Goal: Task Accomplishment & Management: Manage account settings

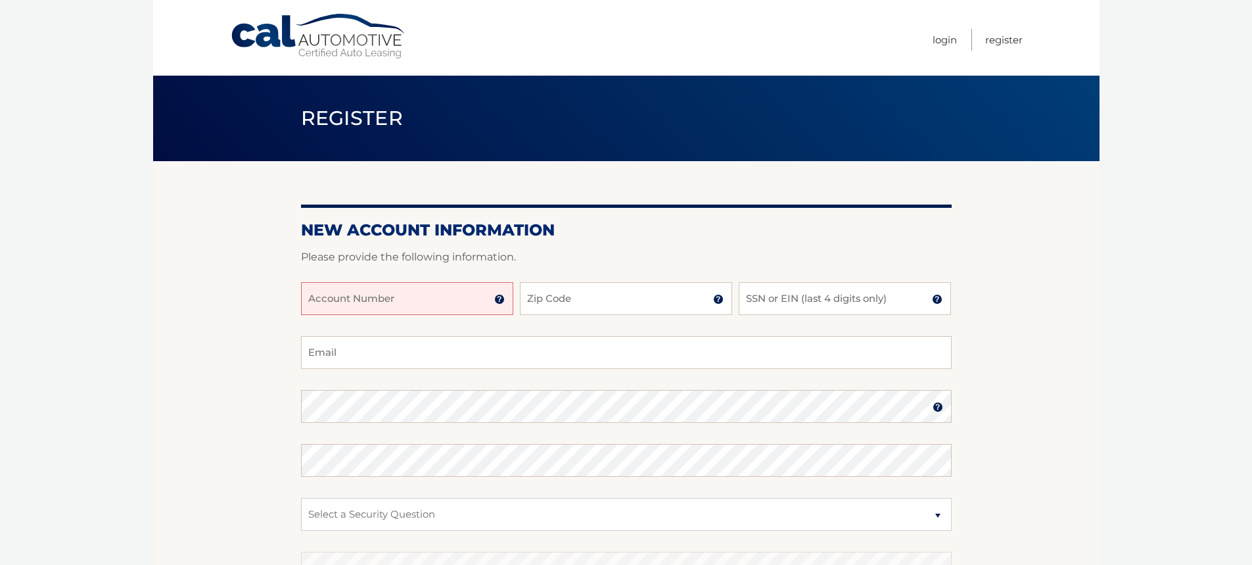
click at [350, 308] on input "Account Number" at bounding box center [407, 298] width 212 height 33
type input "44455827381"
click at [569, 302] on input "Zip Code" at bounding box center [626, 298] width 212 height 33
type input "14221"
type input "paulwaas@gmail.com"
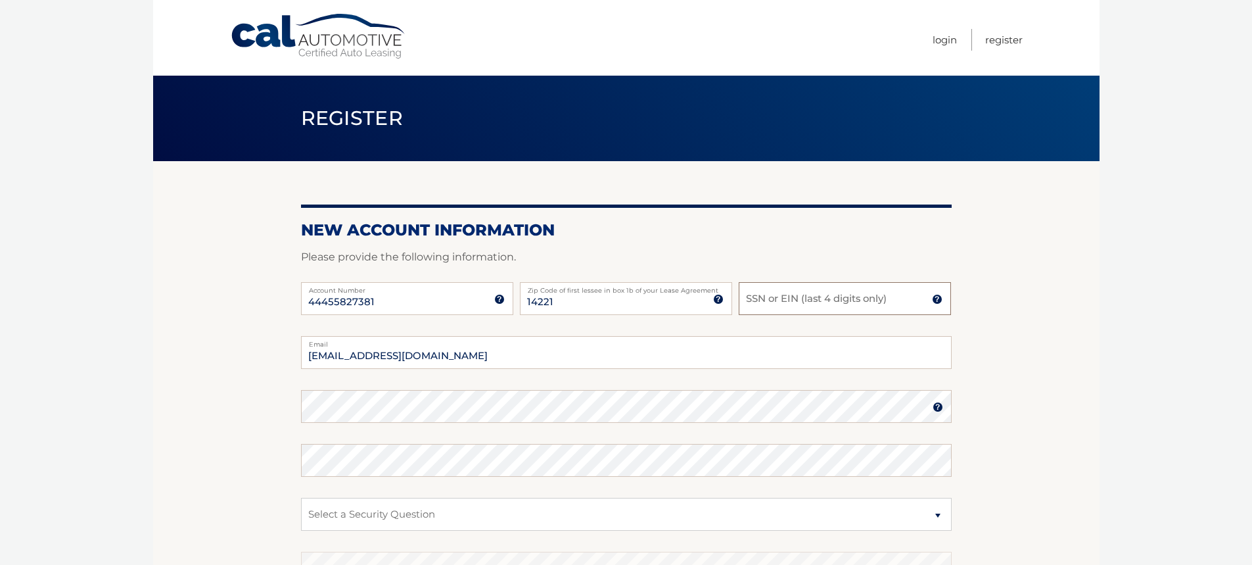
click at [769, 305] on input "SSN or EIN (last 4 digits only)" at bounding box center [845, 298] width 212 height 33
type input "4816"
click at [936, 514] on select "Select a Security Question What was the name of your elementary school? What is…" at bounding box center [626, 514] width 651 height 33
select select "2"
click at [301, 498] on select "Select a Security Question What was the name of your elementary school? What is…" at bounding box center [626, 514] width 651 height 33
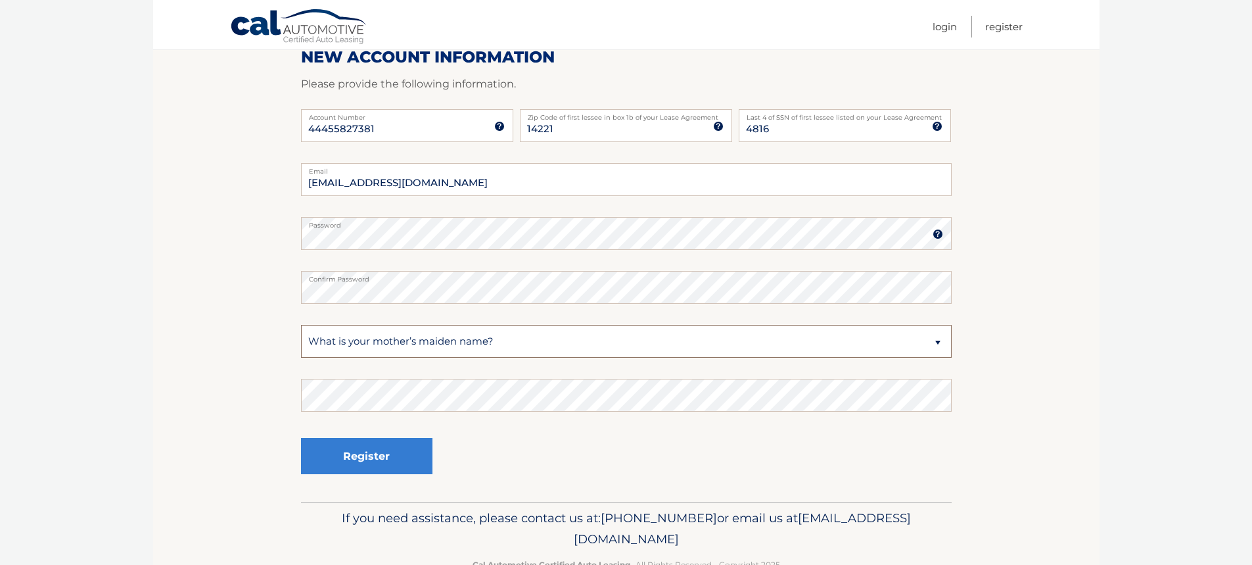
scroll to position [210, 0]
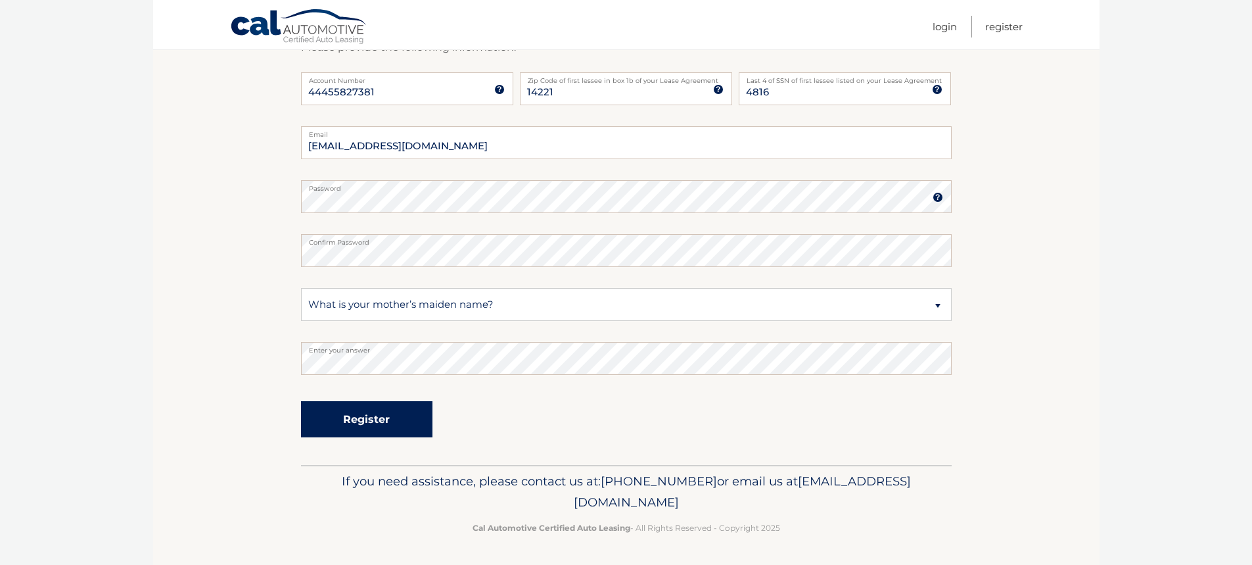
click at [356, 417] on button "Register" at bounding box center [366, 419] width 131 height 36
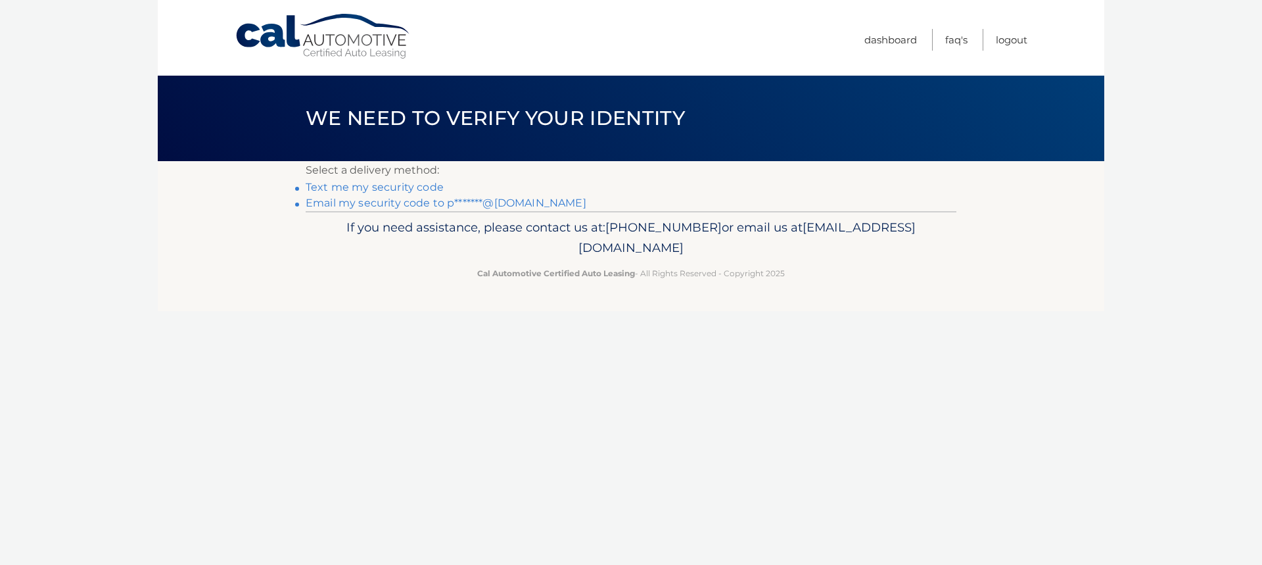
click at [418, 186] on link "Text me my security code" at bounding box center [375, 187] width 138 height 12
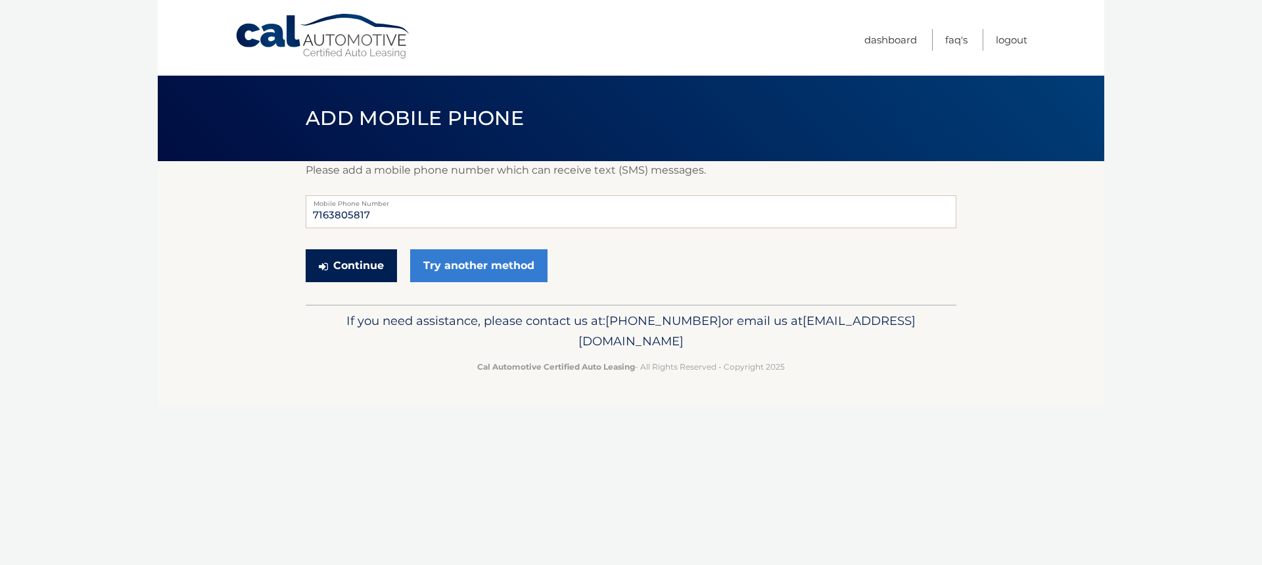
click at [341, 266] on button "Continue" at bounding box center [351, 265] width 91 height 33
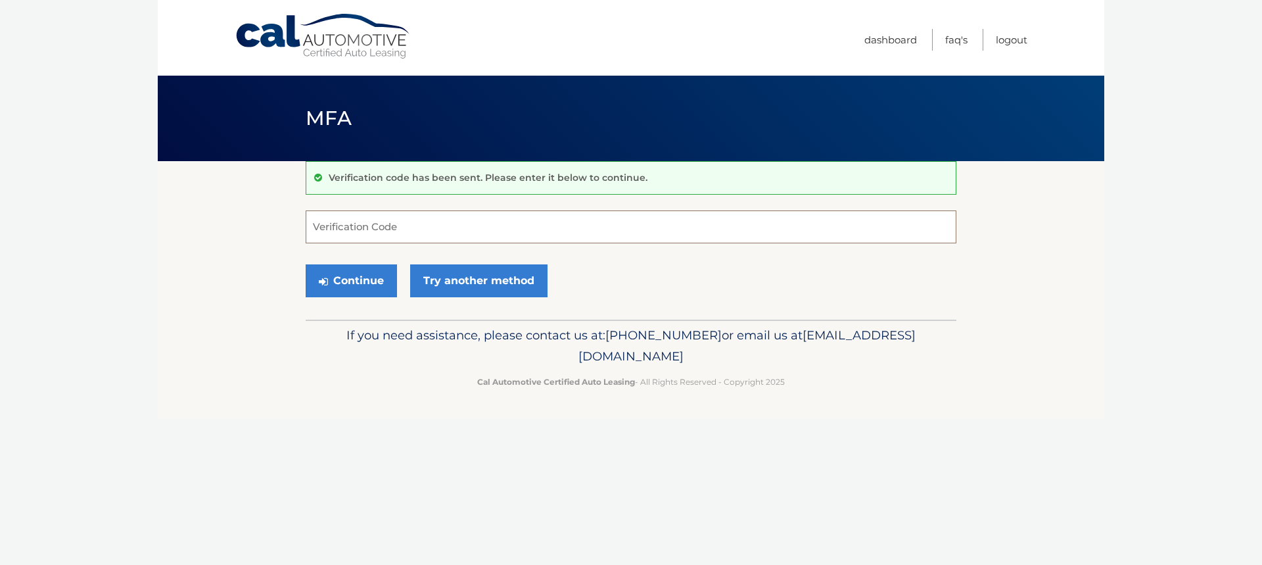
click at [358, 214] on input "Verification Code" at bounding box center [631, 226] width 651 height 33
type input "817966"
click at [350, 277] on button "Continue" at bounding box center [351, 280] width 91 height 33
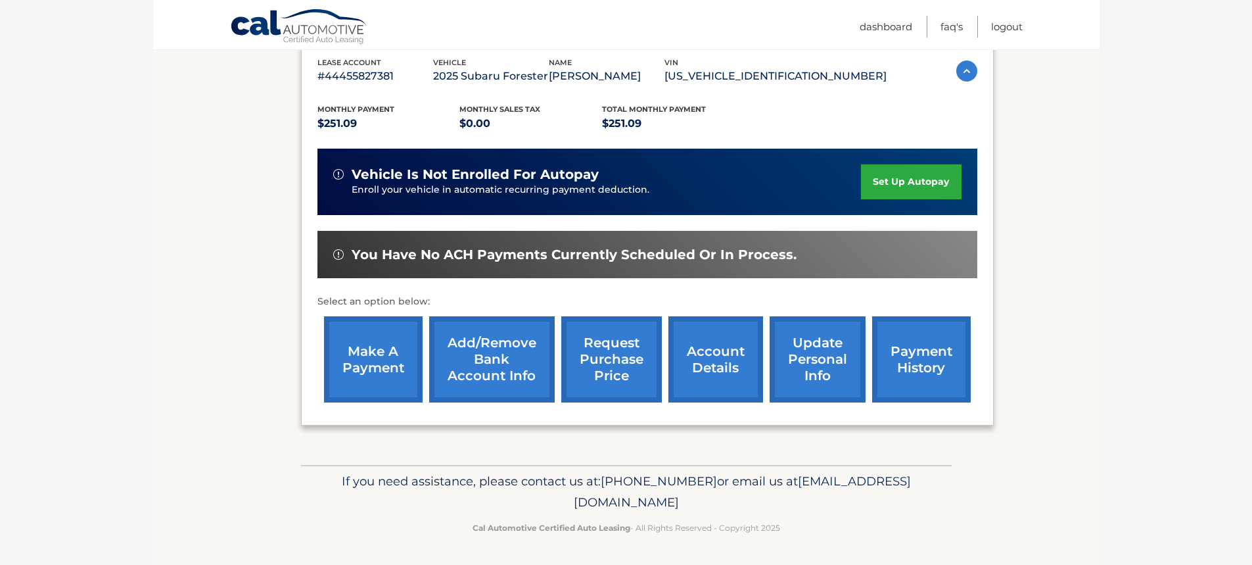
scroll to position [220, 0]
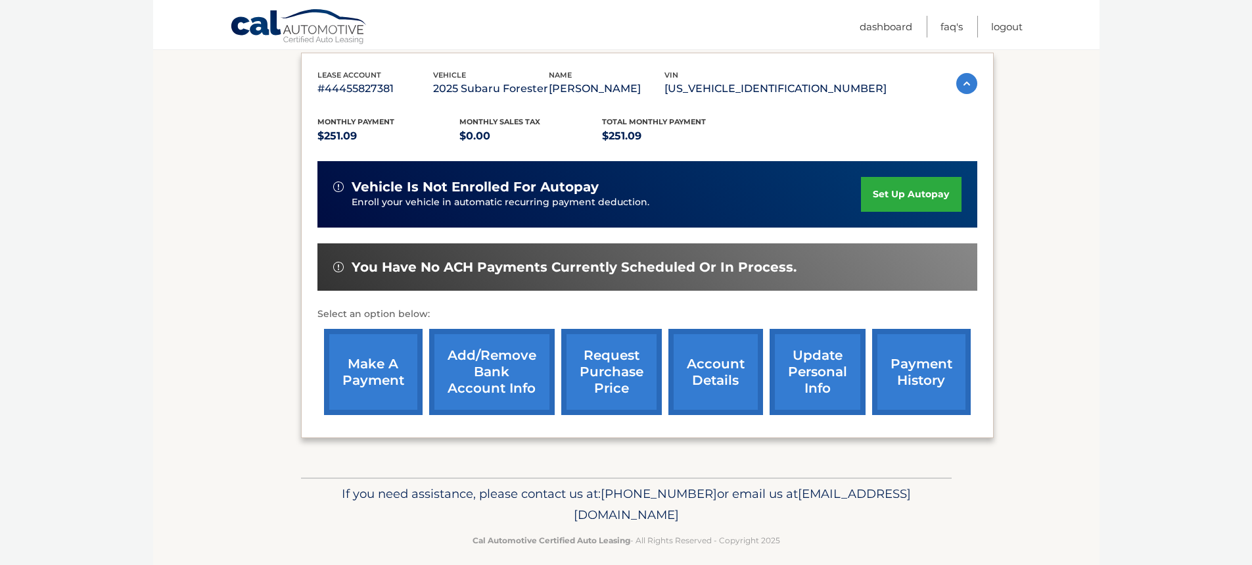
click at [898, 188] on link "set up autopay" at bounding box center [911, 194] width 100 height 35
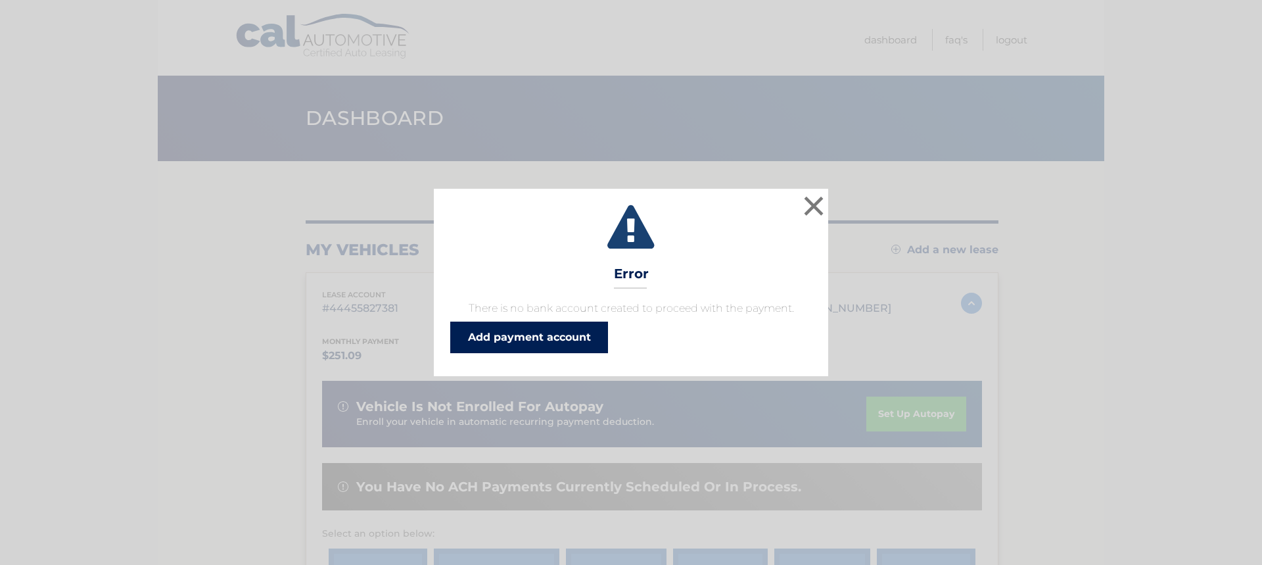
click at [533, 331] on link "Add payment account" at bounding box center [529, 337] width 158 height 32
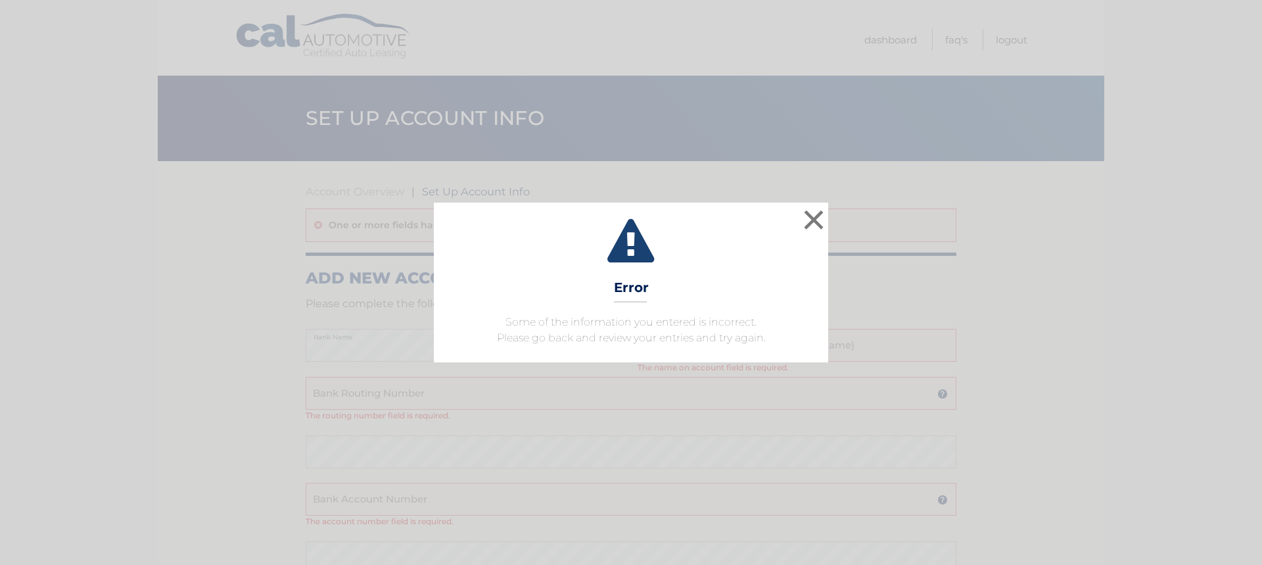
click at [701, 283] on div "× Error Some of the information you entered is incorrect. Please go back and re…" at bounding box center [631, 281] width 394 height 159
click at [813, 212] on button "×" at bounding box center [814, 219] width 26 height 26
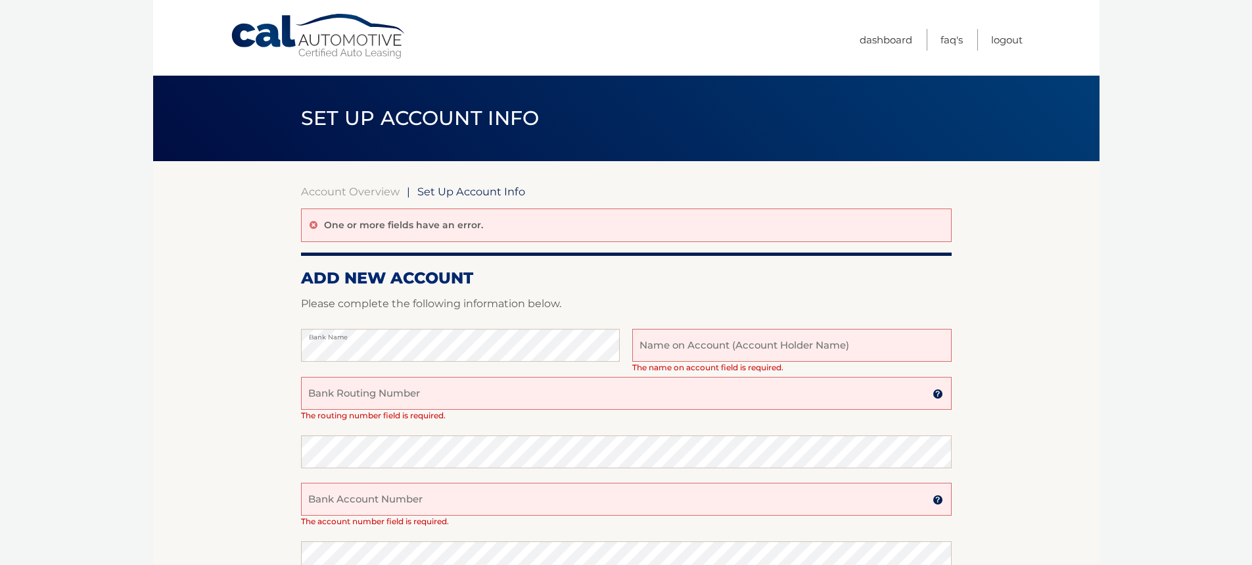
click at [686, 347] on input "text" at bounding box center [791, 345] width 319 height 33
type input "Paul G Waas"
click at [337, 386] on input "Bank Routing Number" at bounding box center [626, 393] width 651 height 33
type input "022000839"
click at [341, 506] on input "Bank Account Number" at bounding box center [626, 499] width 651 height 33
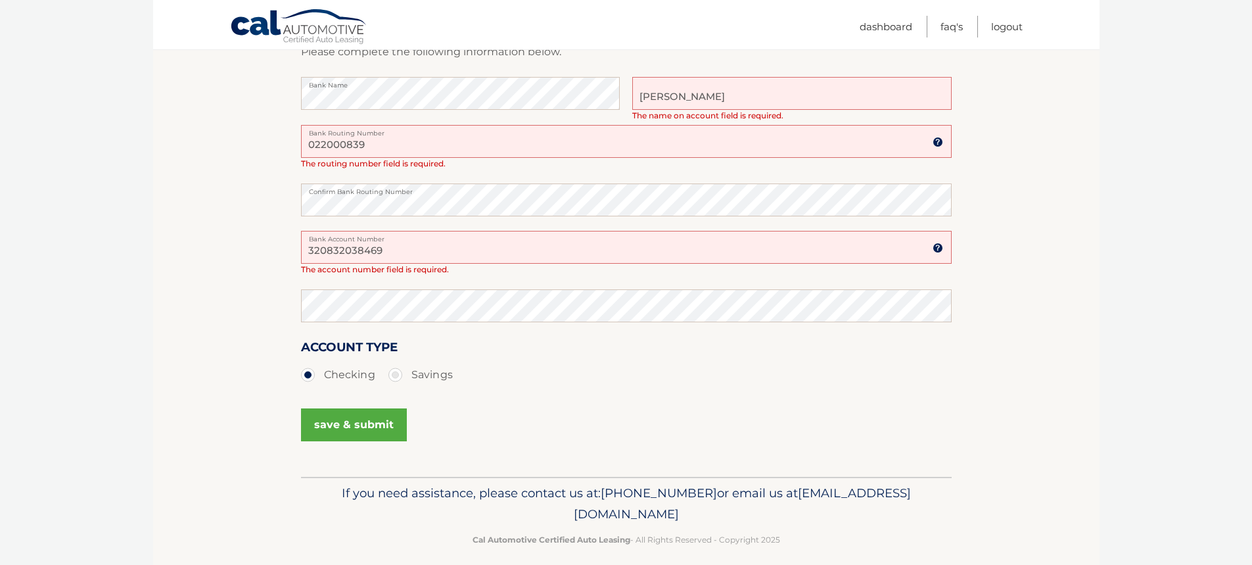
scroll to position [260, 0]
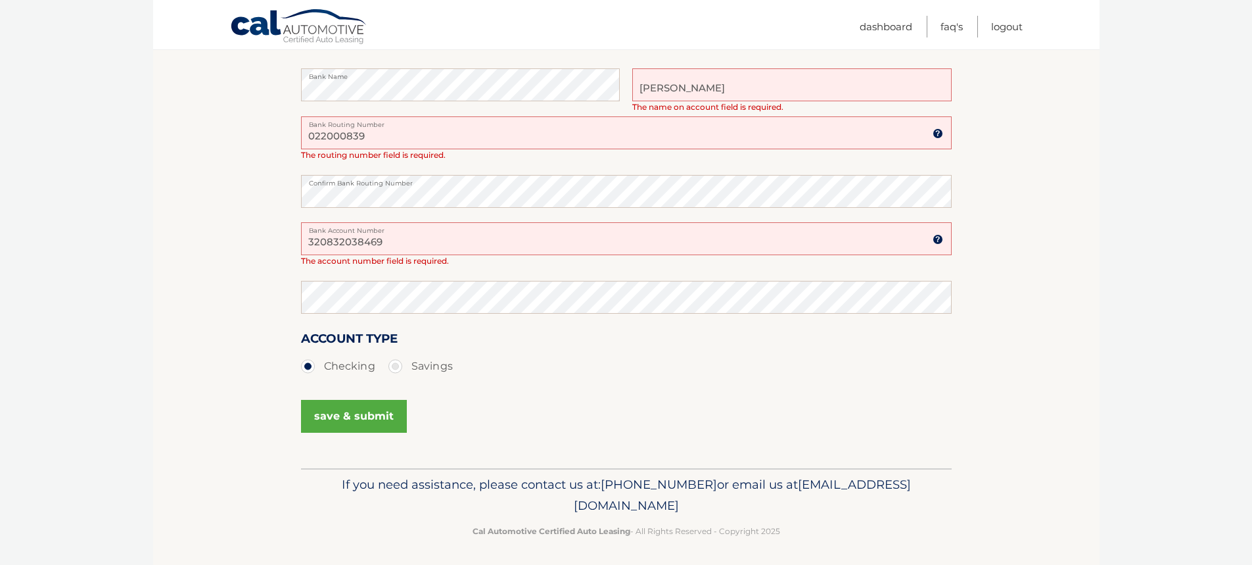
type input "320832038469"
click at [442, 388] on div "Account Type Checking Savings" at bounding box center [626, 362] width 651 height 66
click at [355, 412] on button "save & submit" at bounding box center [354, 416] width 106 height 33
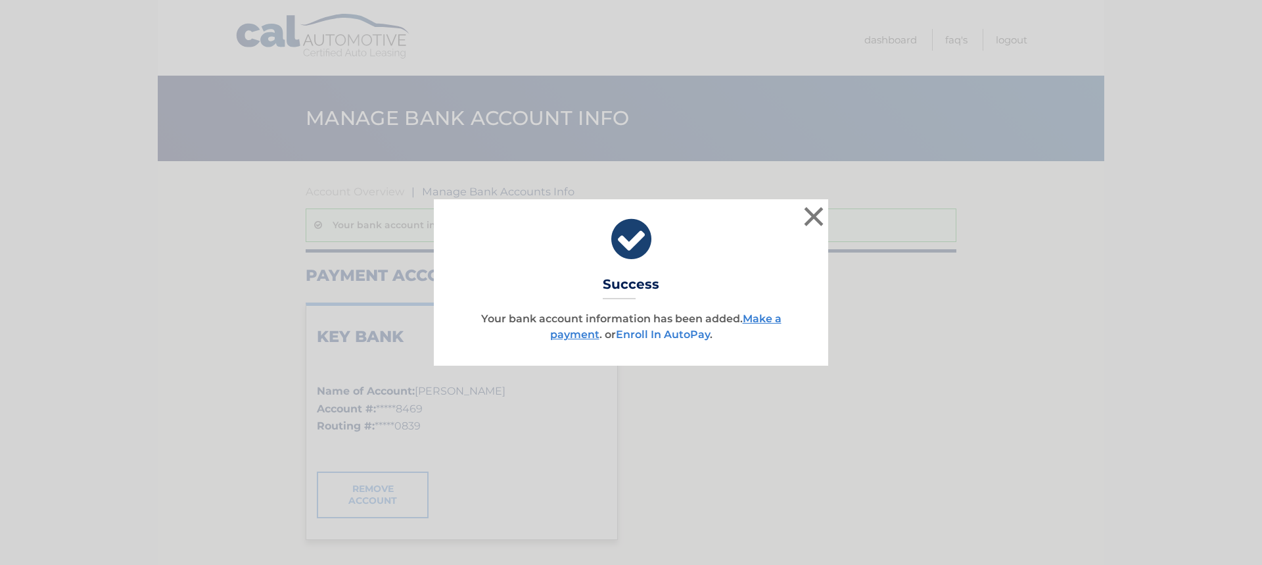
click at [652, 333] on link "Enroll In AutoPay" at bounding box center [663, 334] width 94 height 12
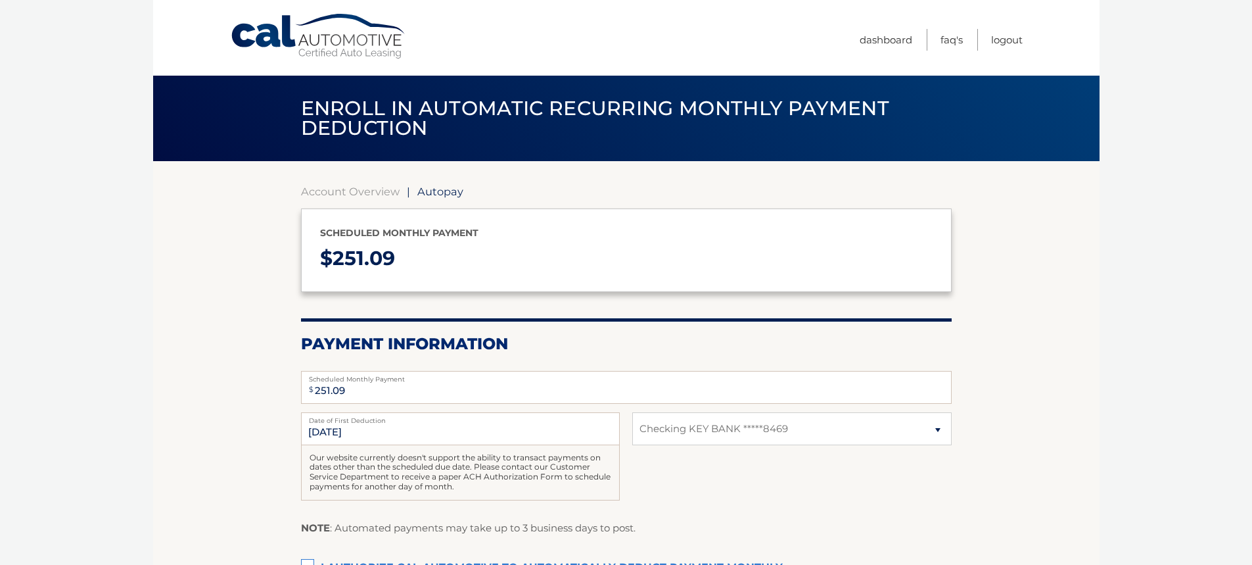
select select "MjhjNmE1ZmUtNDRjMC00YWRhLTk0ZTEtN2ZmMzc1ODJjNDM5"
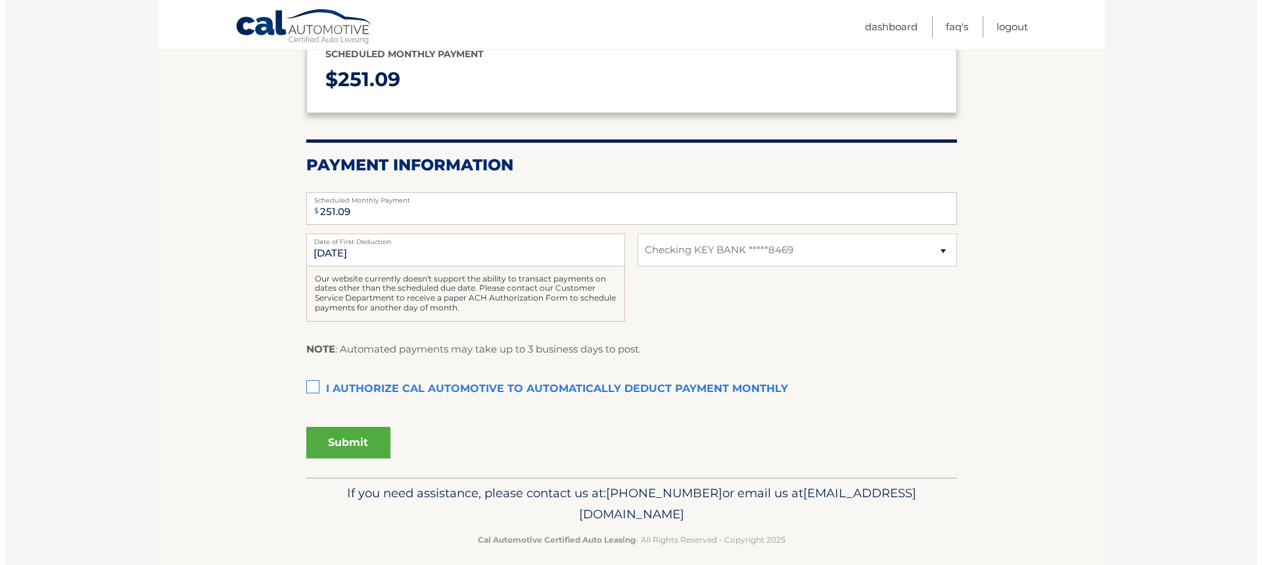
scroll to position [191, 0]
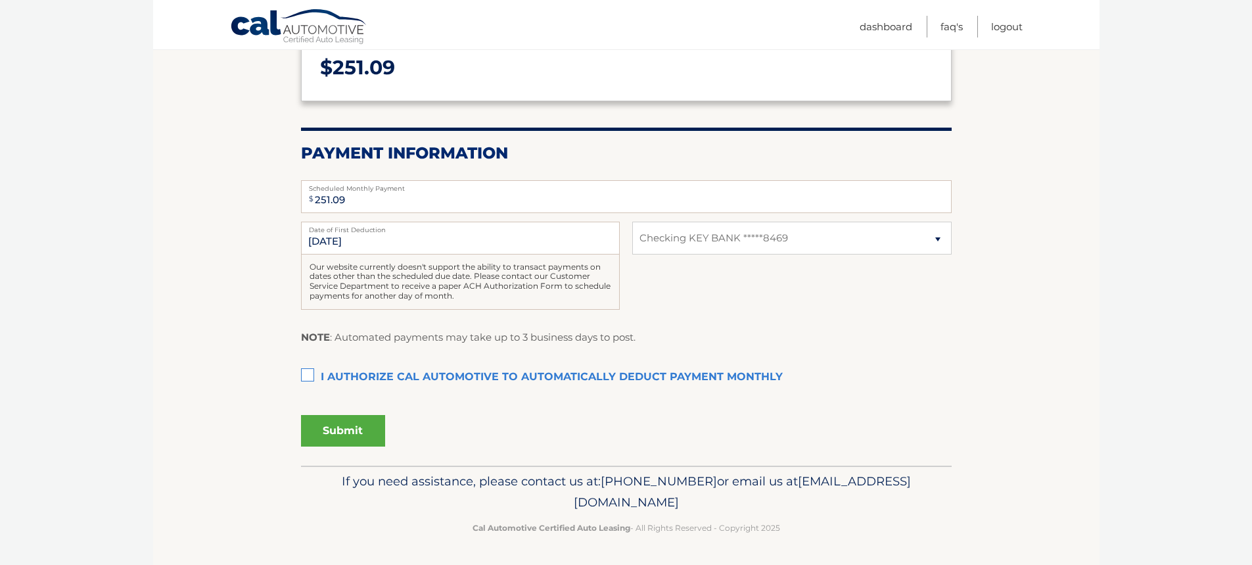
click at [309, 377] on label "I authorize cal automotive to automatically deduct payment monthly This checkbo…" at bounding box center [626, 377] width 651 height 26
click at [0, 0] on input "I authorize cal automotive to automatically deduct payment monthly This checkbo…" at bounding box center [0, 0] width 0 height 0
click at [339, 425] on button "Submit" at bounding box center [343, 431] width 84 height 32
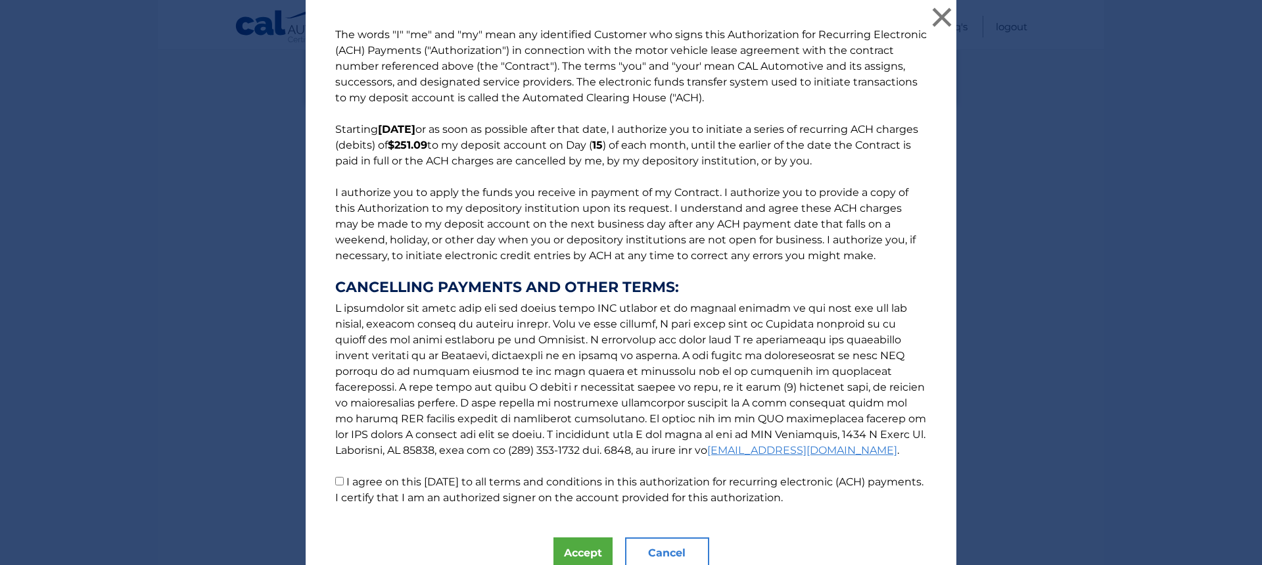
click at [335, 479] on input "I agree on this 10/06/2025 to all terms and conditions in this authorization fo…" at bounding box center [339, 481] width 9 height 9
checkbox input "true"
click at [571, 548] on button "Accept" at bounding box center [583, 553] width 59 height 32
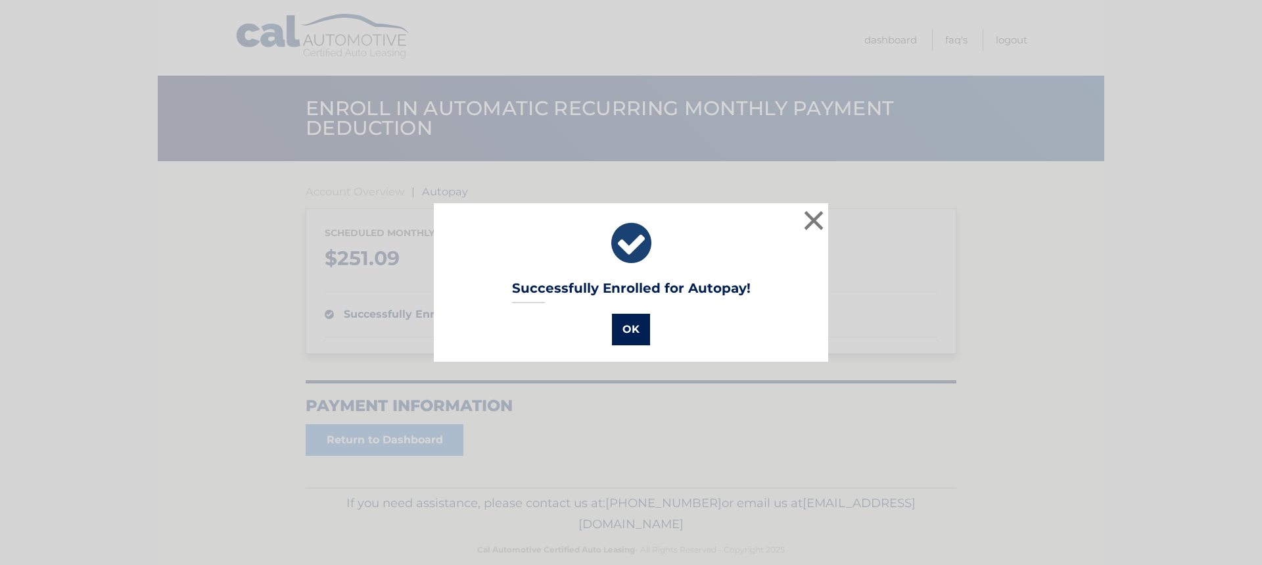
click at [623, 331] on button "OK" at bounding box center [631, 330] width 38 height 32
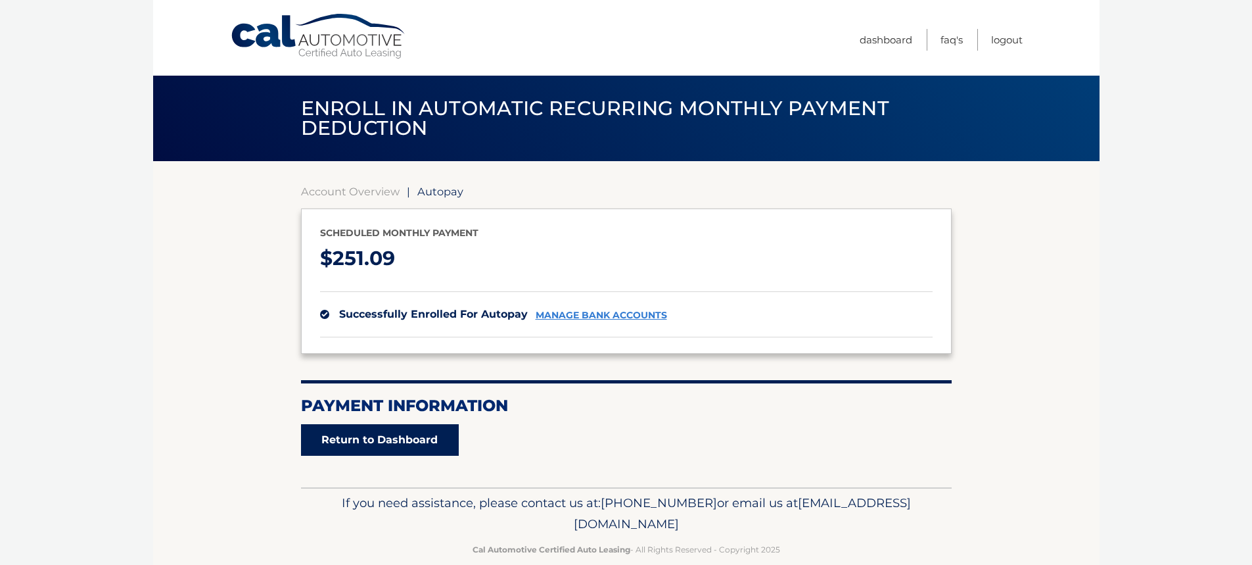
click at [389, 439] on link "Return to Dashboard" at bounding box center [380, 440] width 158 height 32
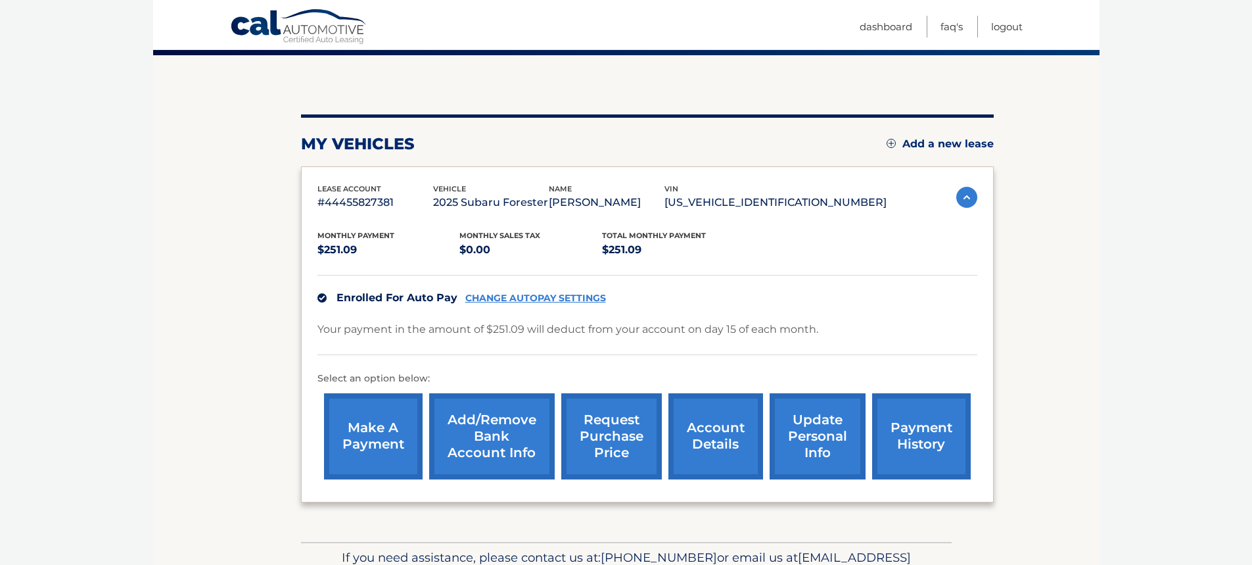
scroll to position [126, 0]
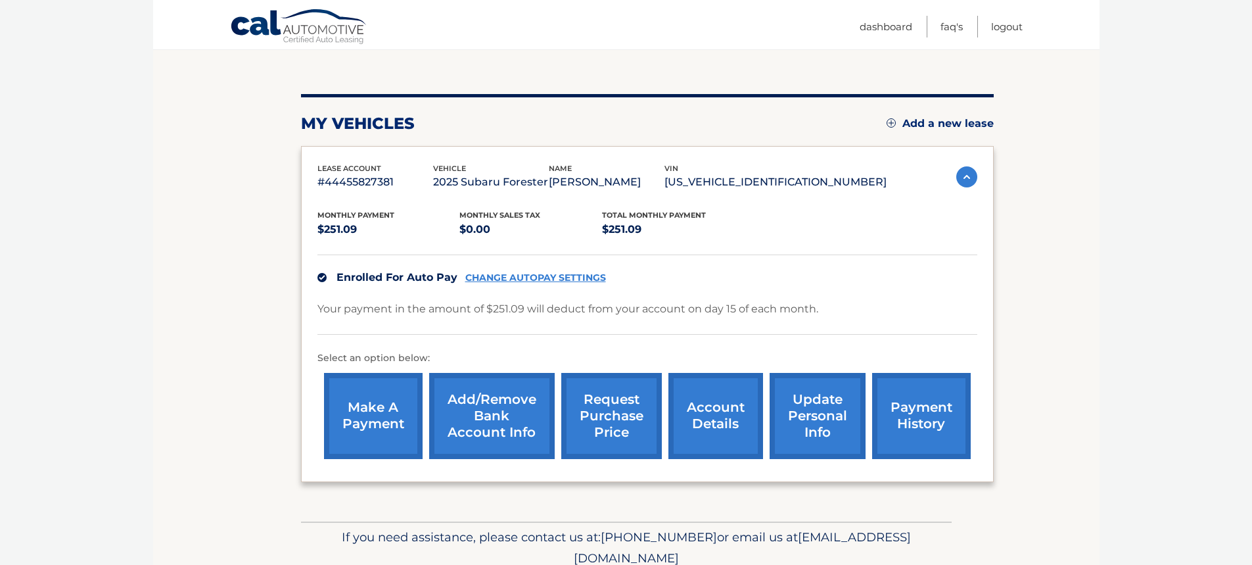
click at [913, 416] on link "payment history" at bounding box center [921, 416] width 99 height 86
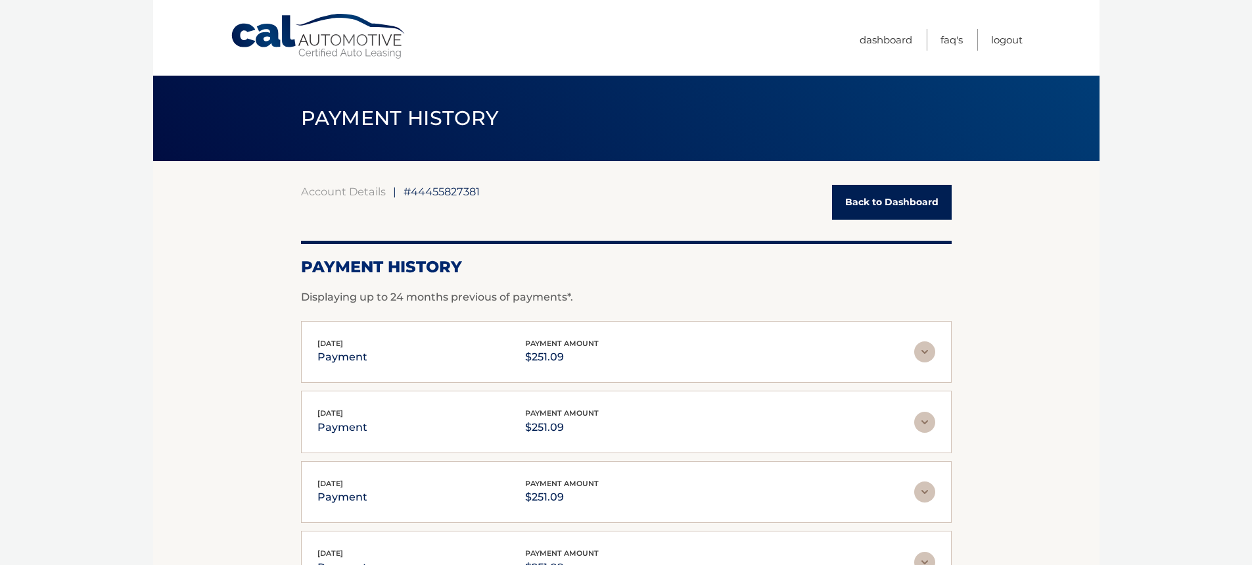
click at [886, 198] on link "Back to Dashboard" at bounding box center [892, 202] width 120 height 35
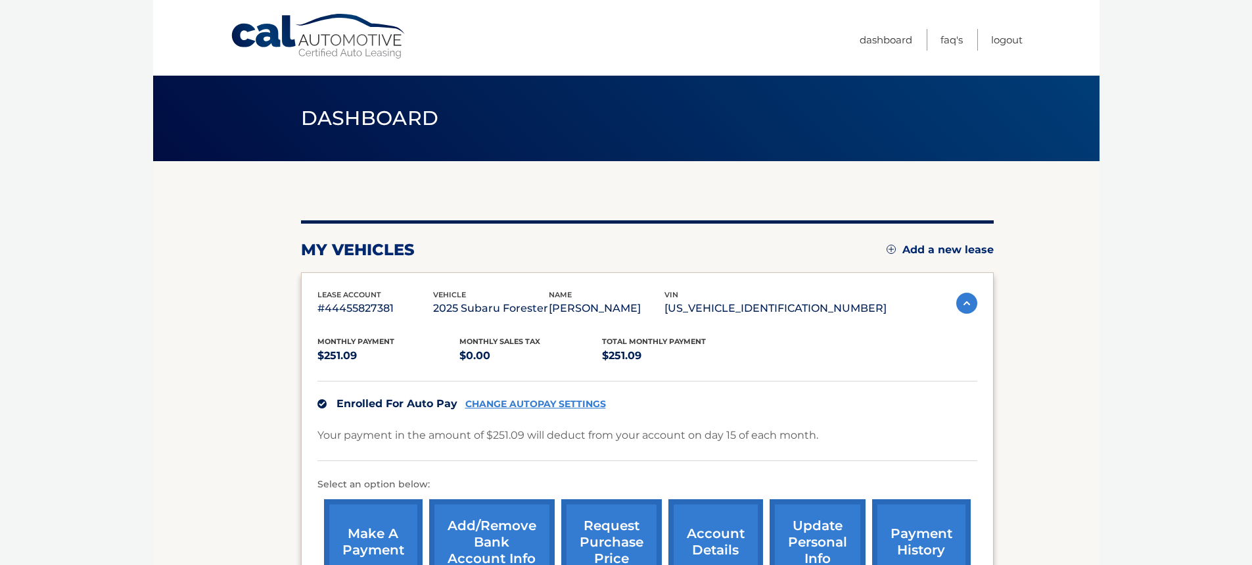
click at [613, 529] on link "request purchase price" at bounding box center [611, 542] width 101 height 86
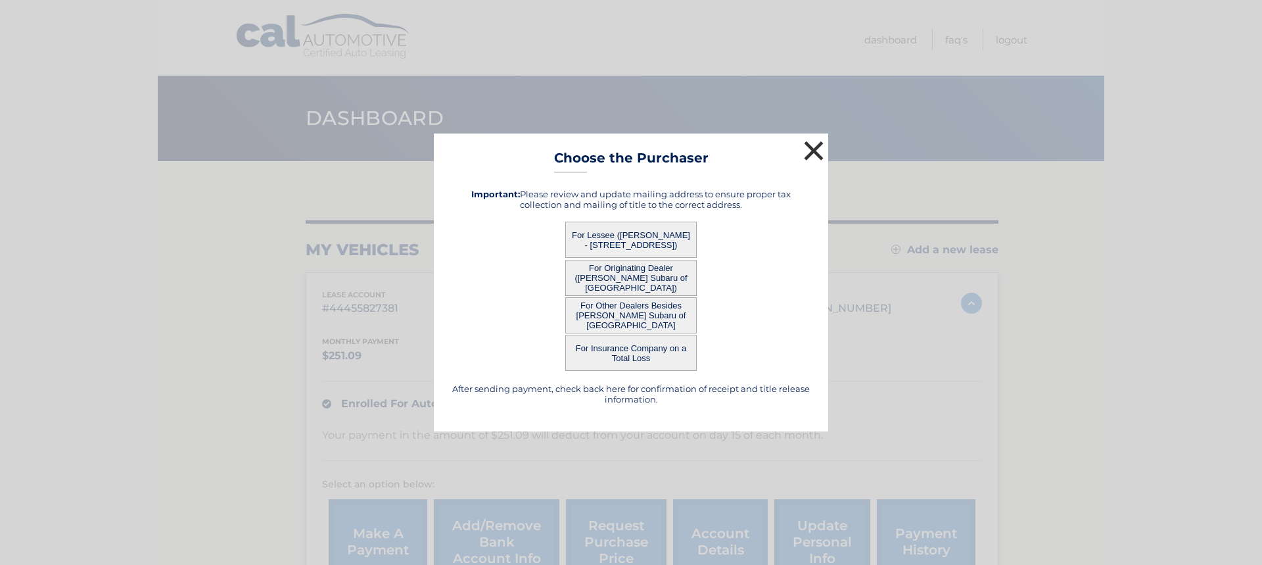
click at [815, 149] on button "×" at bounding box center [814, 150] width 26 height 26
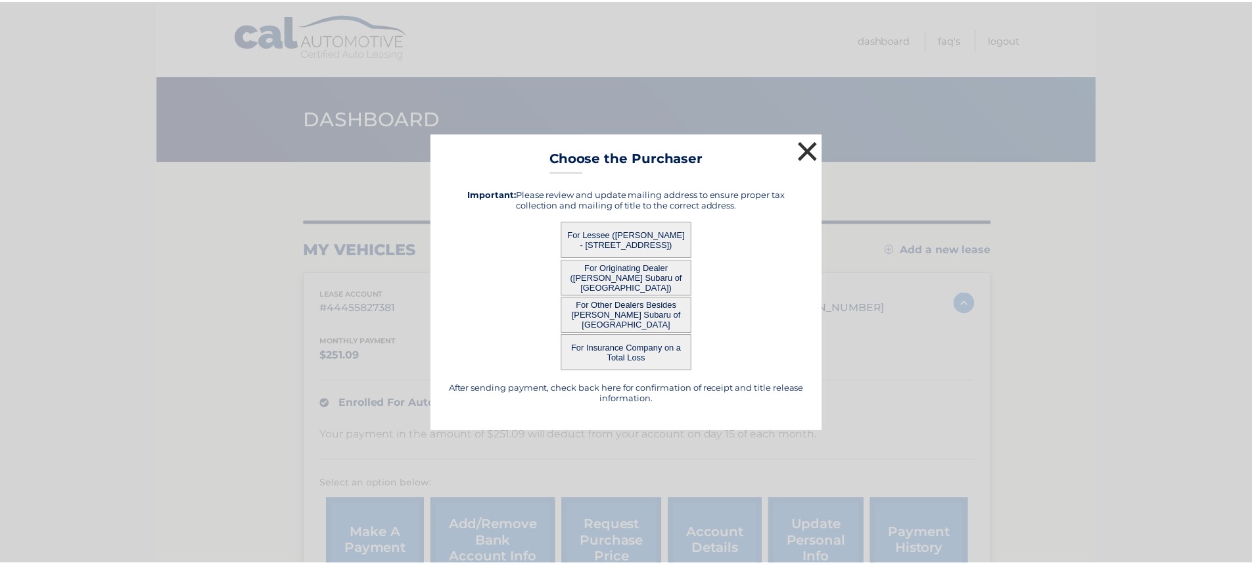
scroll to position [20, 0]
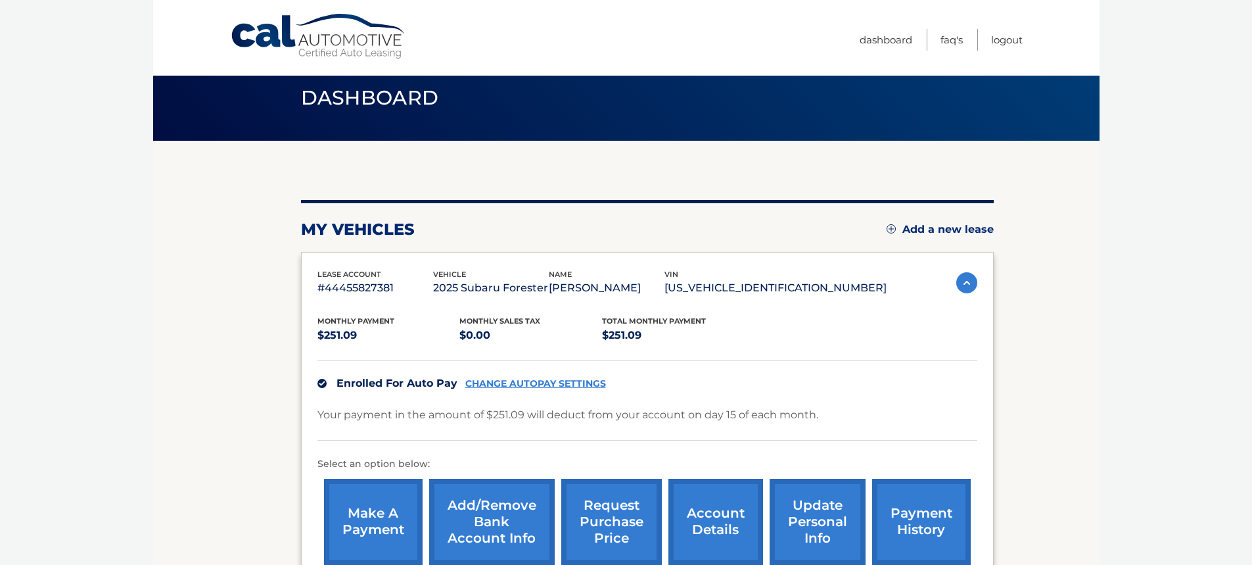
click at [710, 510] on link "account details" at bounding box center [716, 522] width 95 height 86
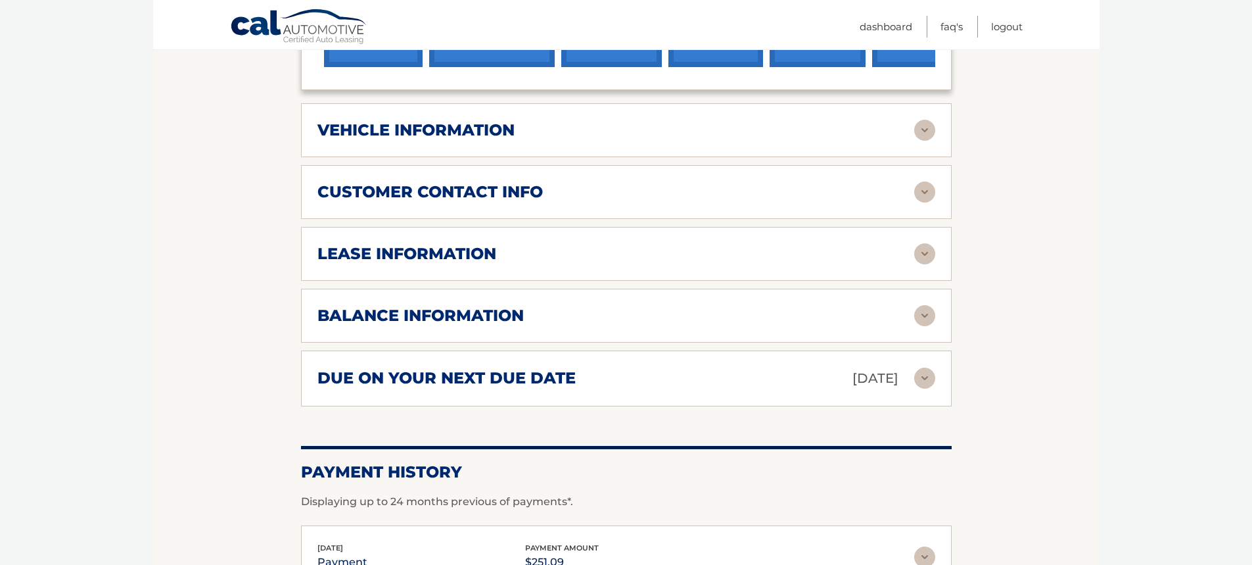
scroll to position [552, 0]
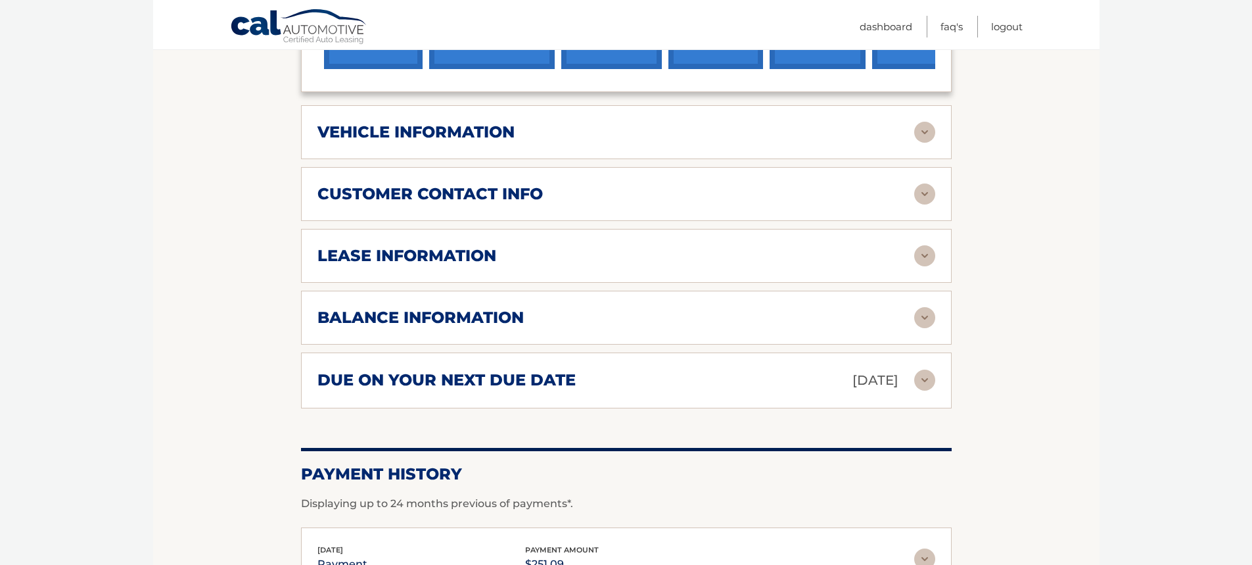
click at [477, 308] on h2 "balance information" at bounding box center [421, 318] width 206 height 20
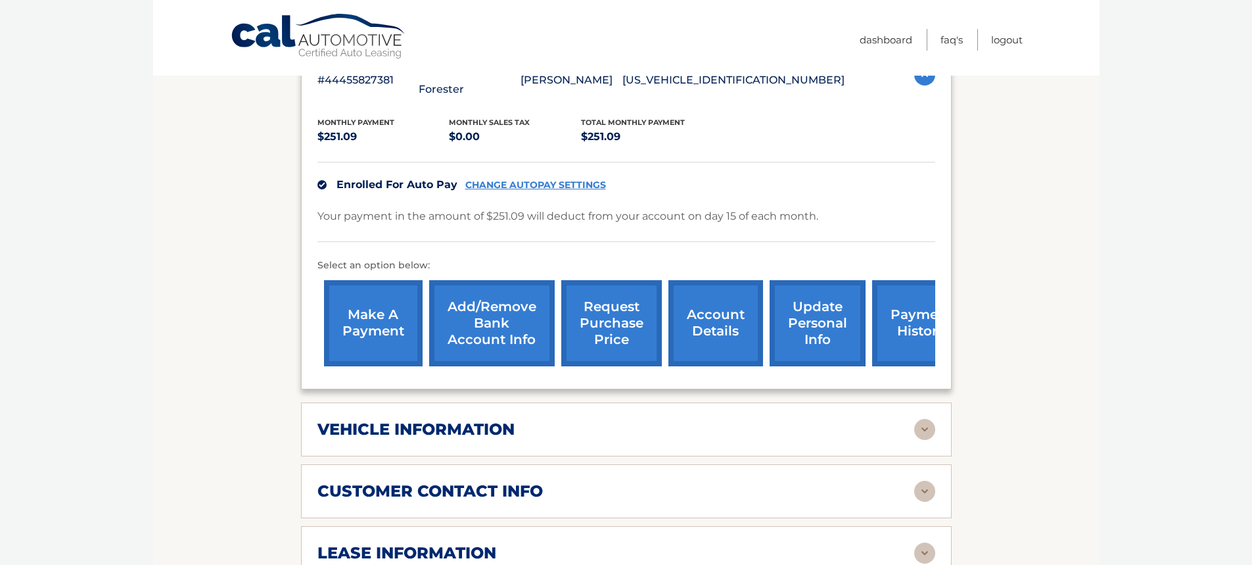
scroll to position [0, 0]
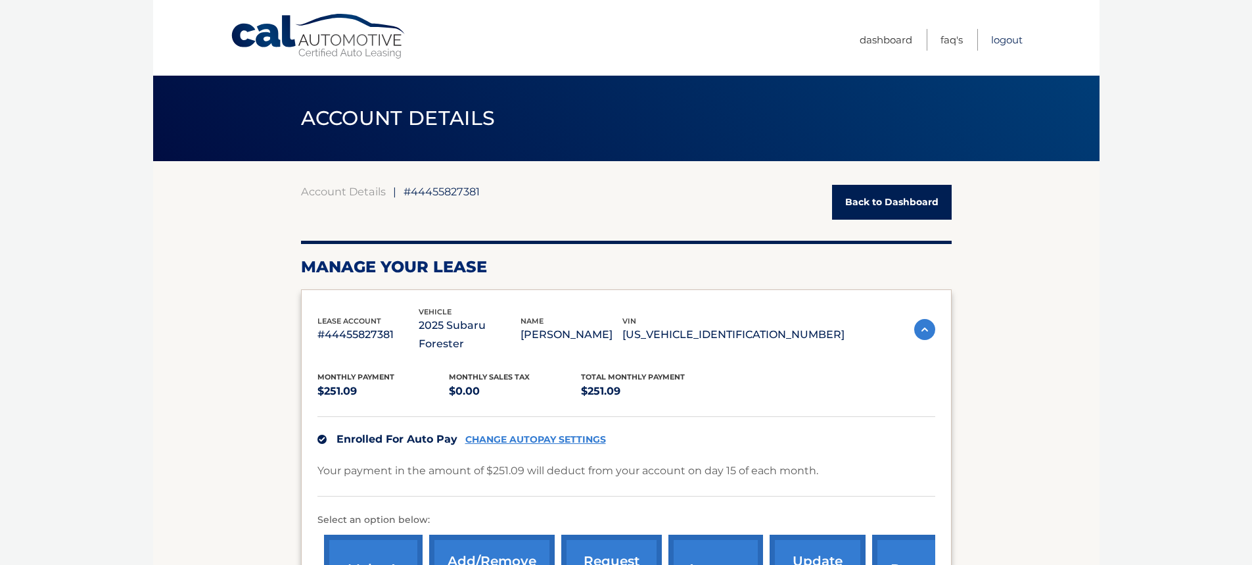
click at [999, 39] on link "Logout" at bounding box center [1007, 40] width 32 height 22
